Goal: Information Seeking & Learning: Learn about a topic

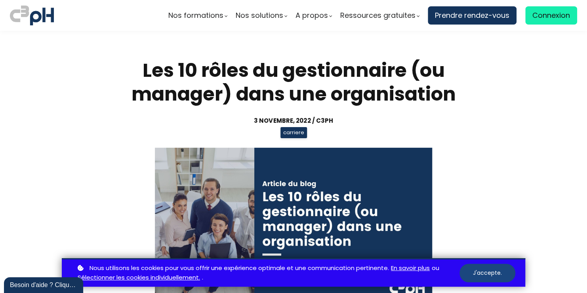
click at [488, 271] on button "J'accepte." at bounding box center [487, 273] width 56 height 19
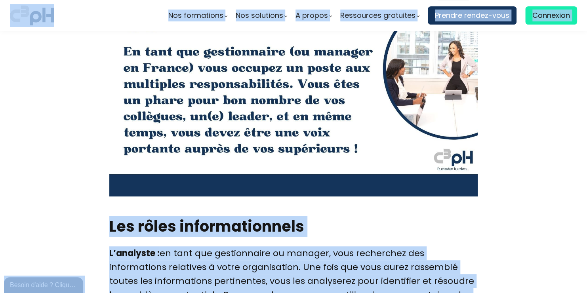
scroll to position [1619, 0]
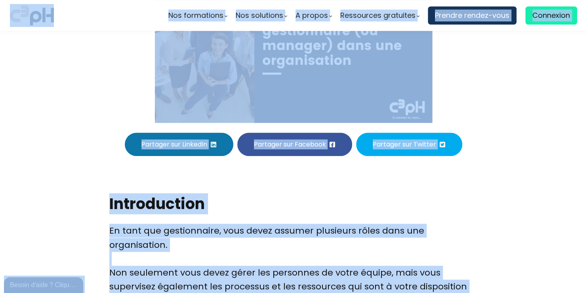
scroll to position [160, 0]
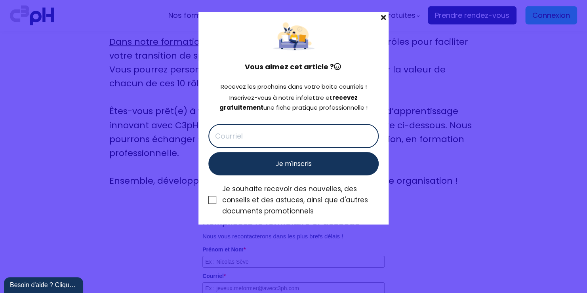
scroll to position [2734, 0]
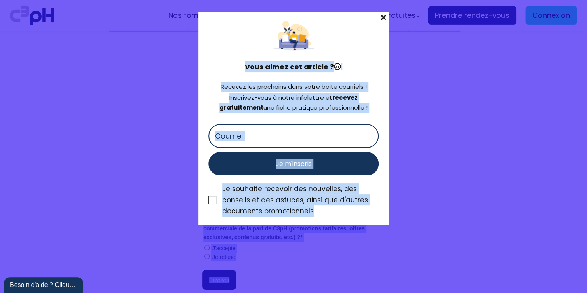
drag, startPoint x: 108, startPoint y: 222, endPoint x: 177, endPoint y: 121, distance: 123.0
click at [177, 121] on div "Nos formations Parcours gestionnaire Parcours employés" at bounding box center [293, 146] width 587 height 293
click at [382, 15] on span at bounding box center [383, 17] width 10 height 11
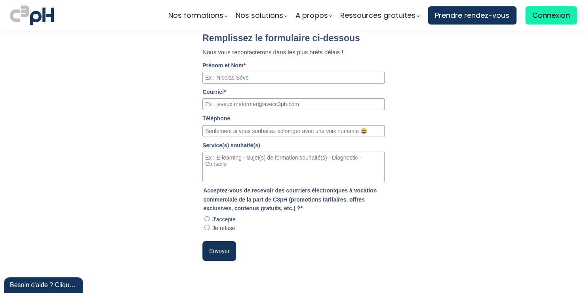
scroll to position [2742, 0]
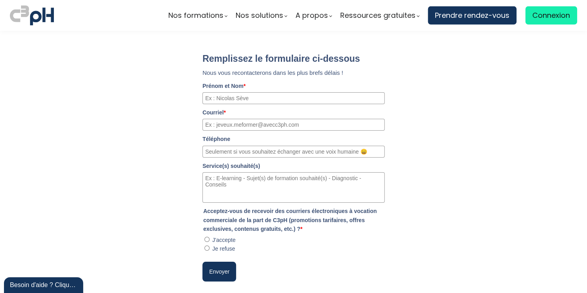
copy div "Introduction En tant que gestionnaire, vous devez assumer plusieurs rôles dans …"
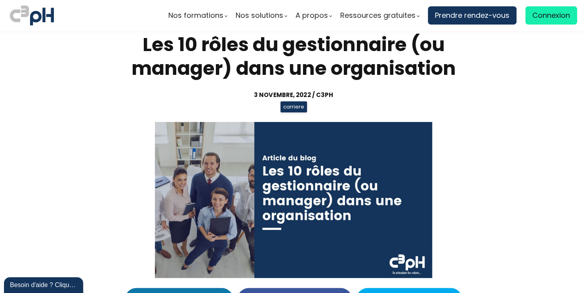
scroll to position [0, 0]
